Goal: Find specific page/section: Find specific page/section

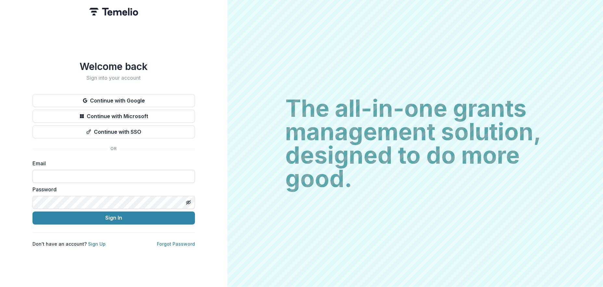
click at [117, 170] on input at bounding box center [114, 176] width 163 height 13
type input "**********"
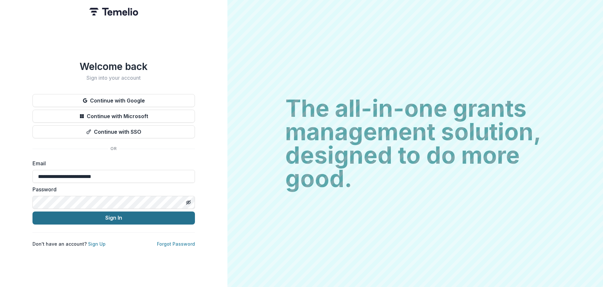
click at [113, 215] on button "Sign In" at bounding box center [114, 217] width 163 height 13
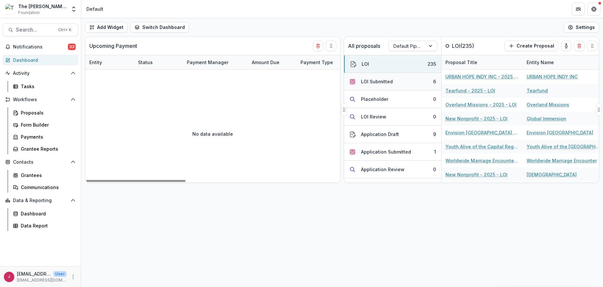
click at [378, 85] on button "LOI Submitted 6" at bounding box center [392, 82] width 97 height 18
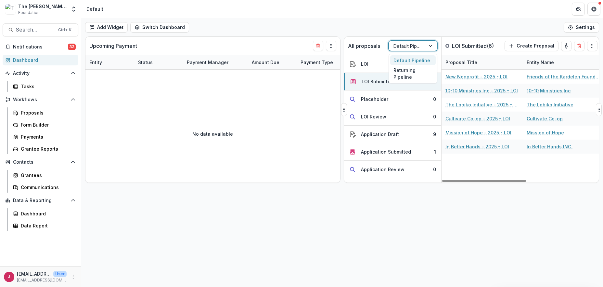
click at [434, 45] on div at bounding box center [432, 46] width 12 height 10
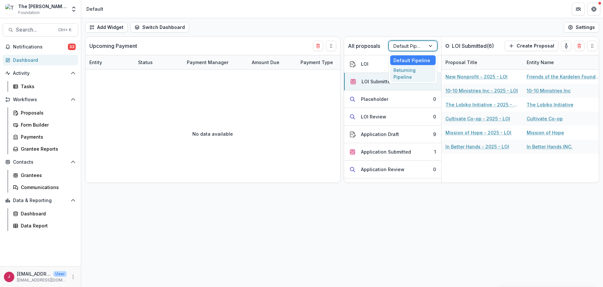
click at [422, 71] on div "Returning Pipeline" at bounding box center [413, 73] width 46 height 17
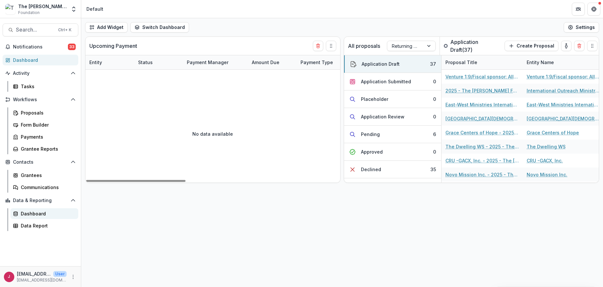
click at [31, 212] on div "Dashboard" at bounding box center [47, 213] width 52 height 7
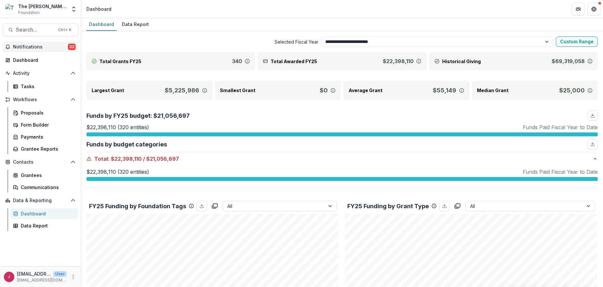
click at [30, 47] on span "Notifications" at bounding box center [40, 47] width 55 height 6
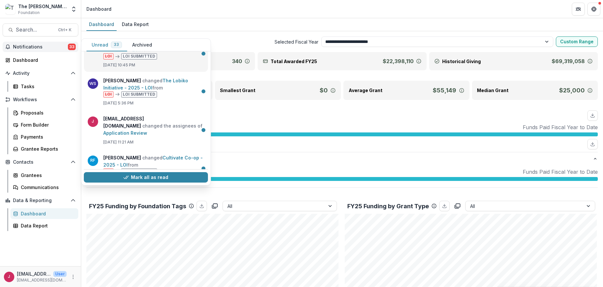
scroll to position [1101, 0]
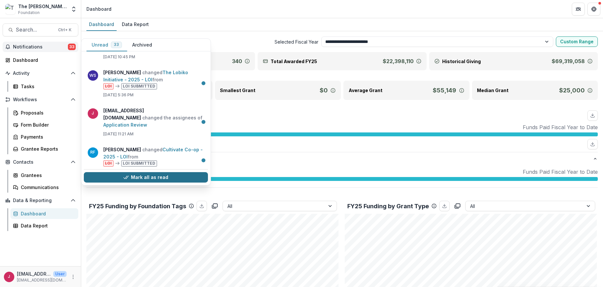
click at [174, 172] on button "Mark all as read" at bounding box center [146, 177] width 124 height 10
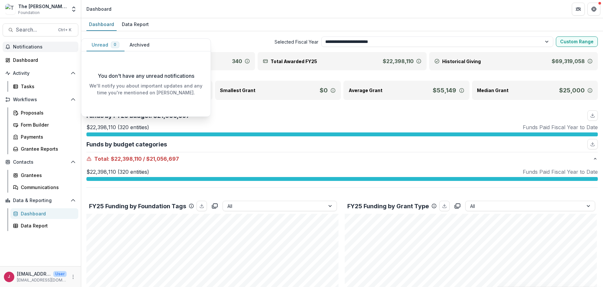
scroll to position [0, 0]
click at [25, 60] on div "Dashboard" at bounding box center [43, 60] width 60 height 7
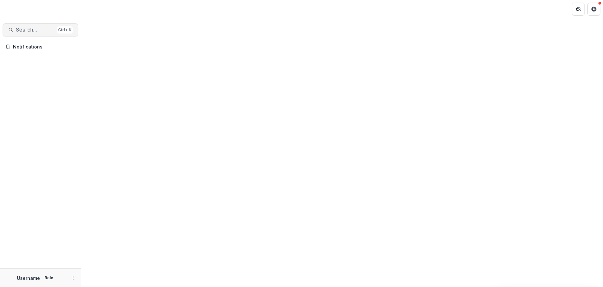
click at [39, 28] on span "Search..." at bounding box center [35, 30] width 38 height 6
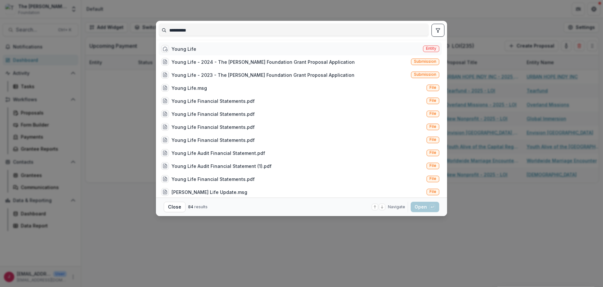
type input "**********"
click at [176, 47] on div "Young Life" at bounding box center [184, 49] width 25 height 7
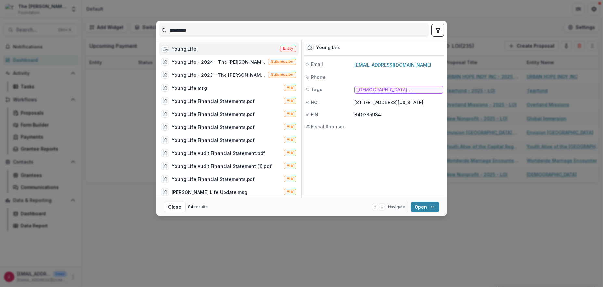
click at [288, 48] on span "Entity" at bounding box center [288, 48] width 10 height 5
